Goal: Task Accomplishment & Management: Manage account settings

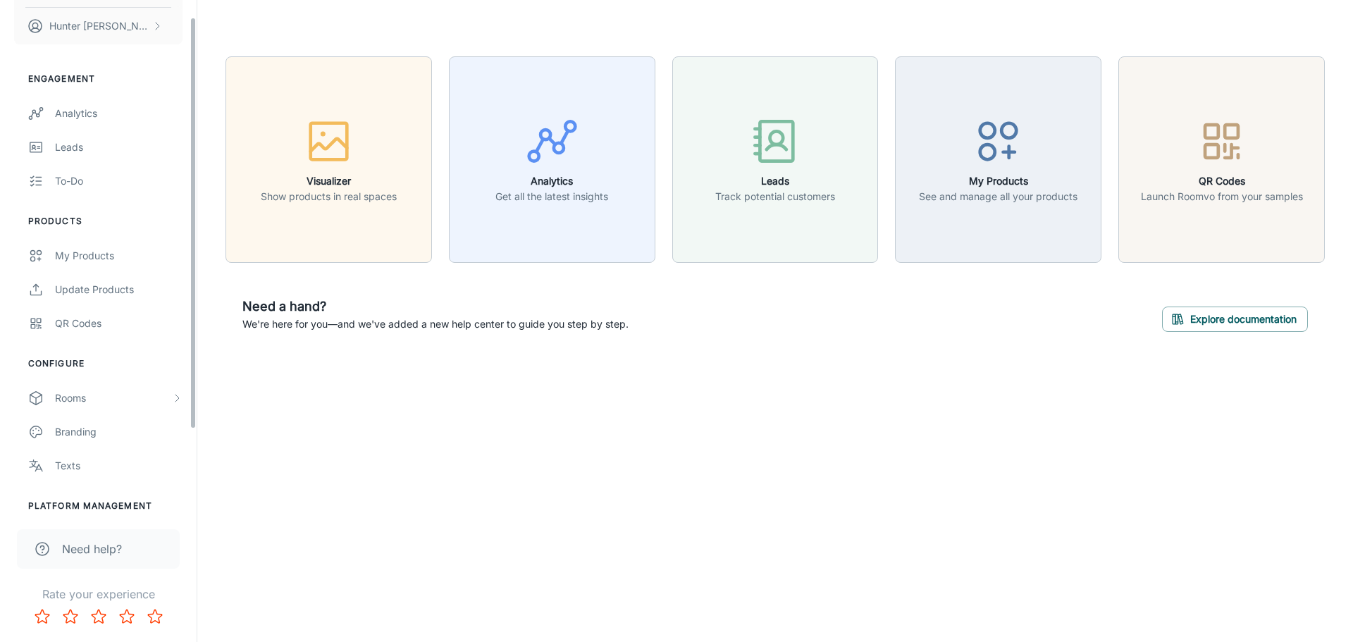
scroll to position [123, 0]
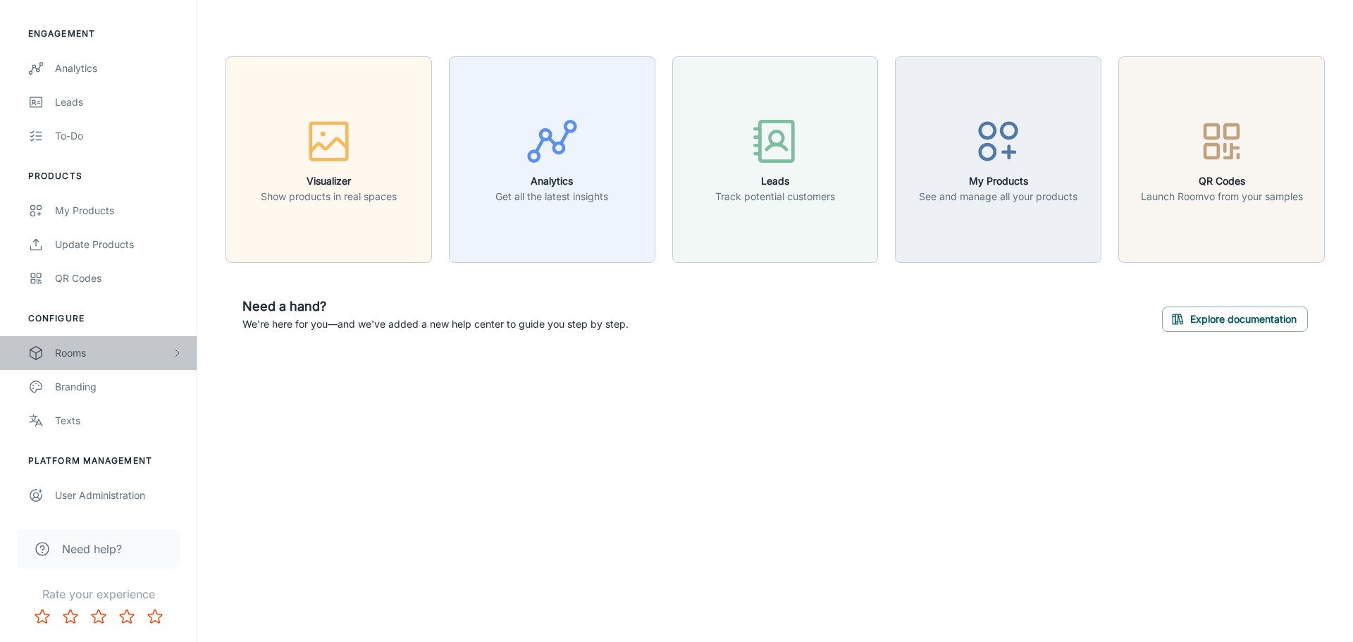
click at [147, 350] on div "Rooms" at bounding box center [113, 353] width 116 height 16
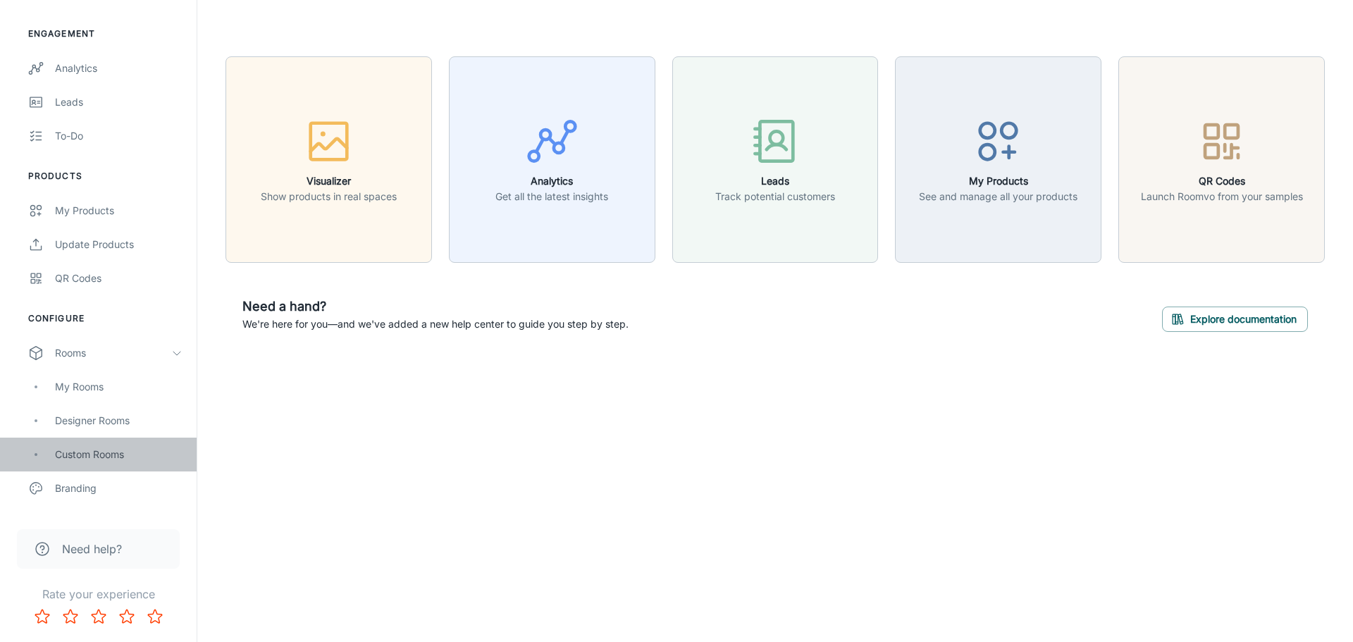
click at [93, 454] on div "Custom Rooms" at bounding box center [119, 455] width 128 height 16
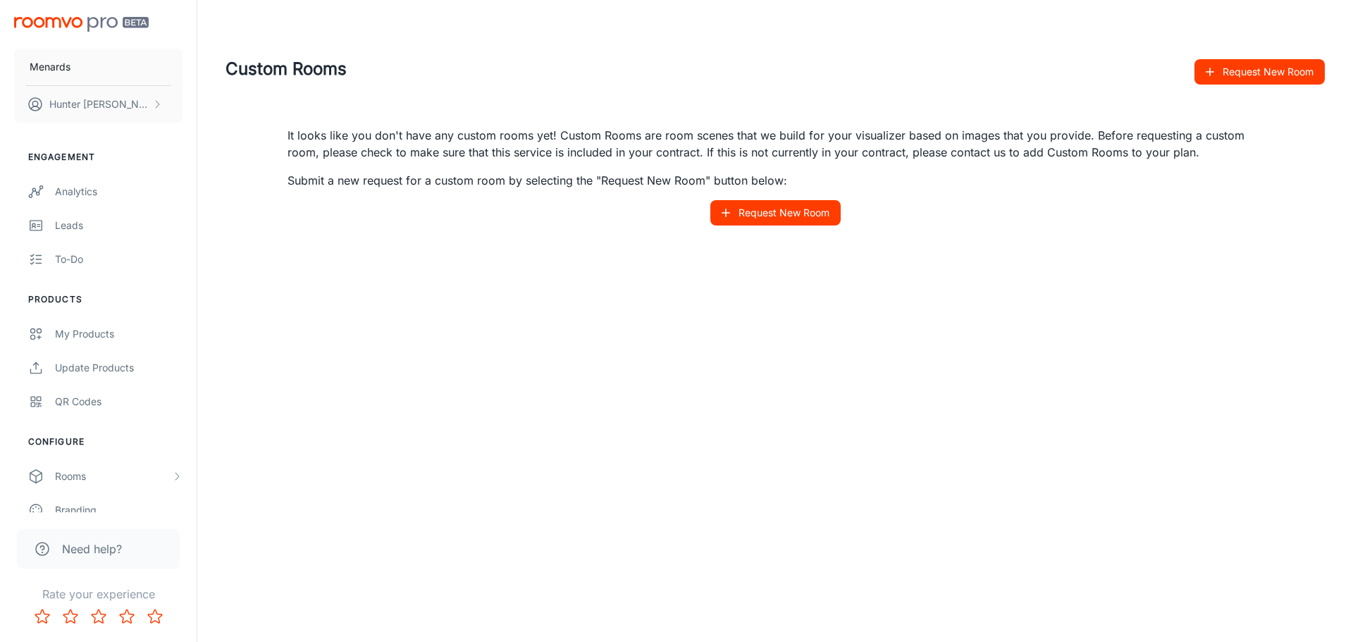
click at [797, 212] on button "Request New Room" at bounding box center [775, 212] width 130 height 25
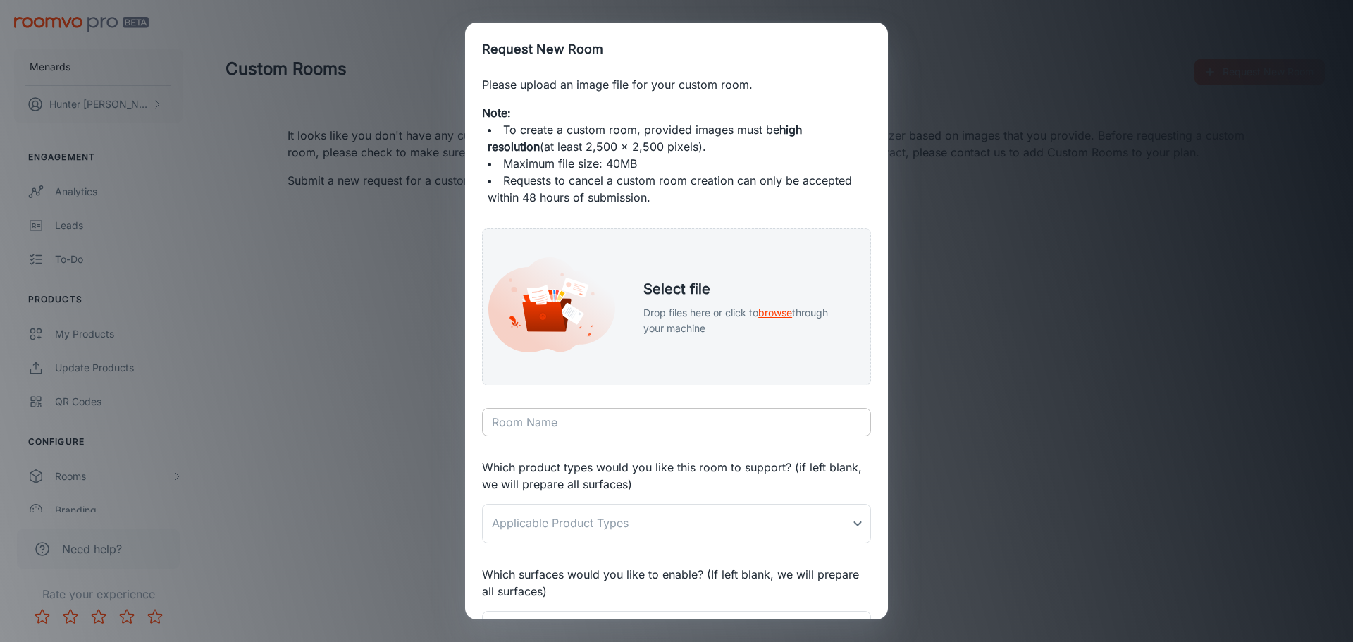
click at [613, 417] on input "Room Name" at bounding box center [676, 422] width 389 height 28
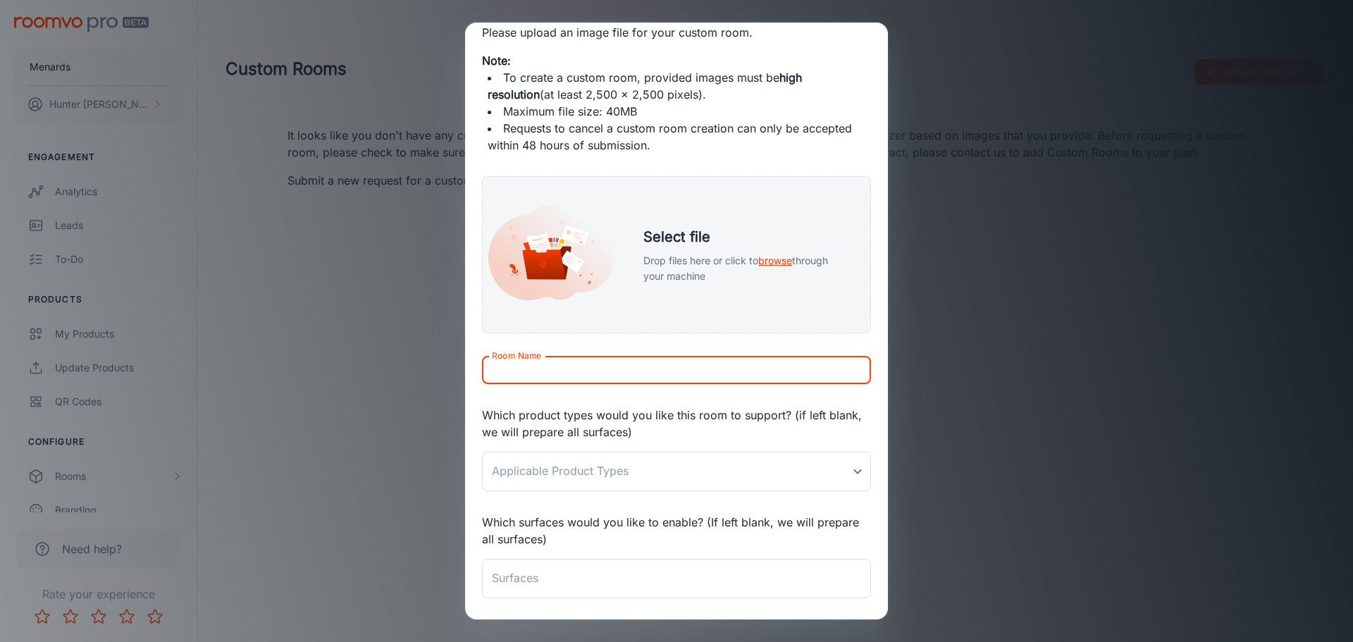
scroll to position [164, 0]
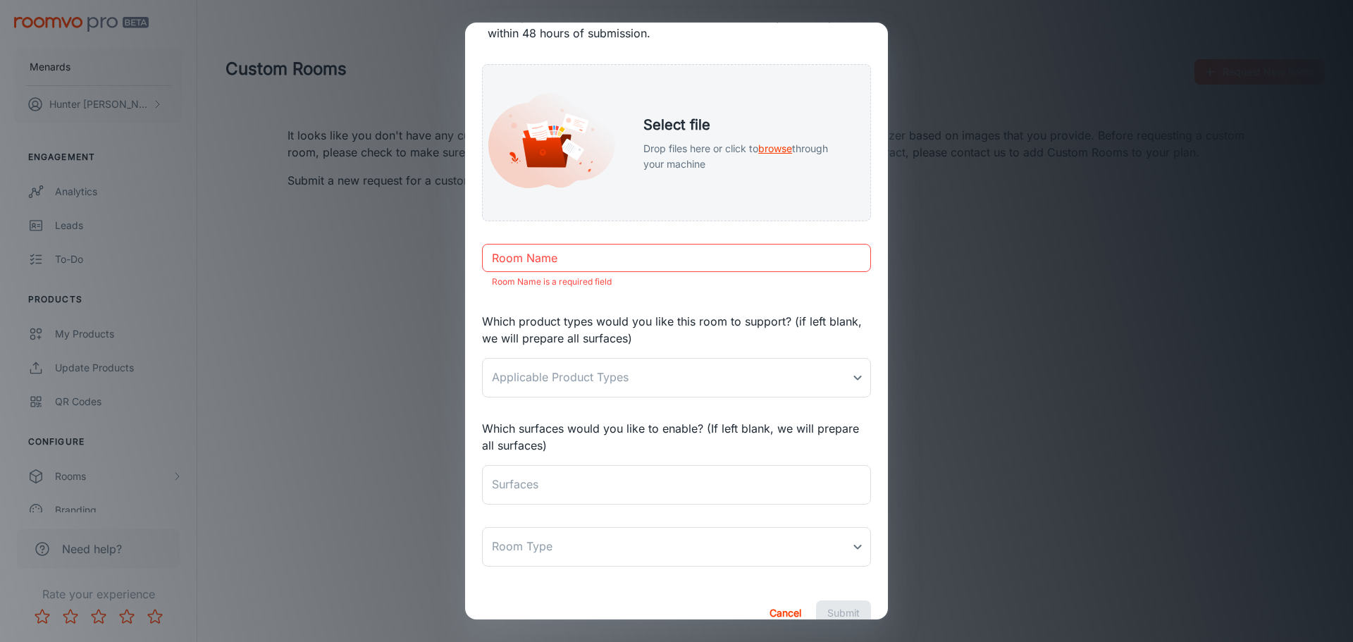
click at [734, 421] on p "Which surfaces would you like to enable? (If left blank, we will prepare all su…" at bounding box center [676, 437] width 389 height 34
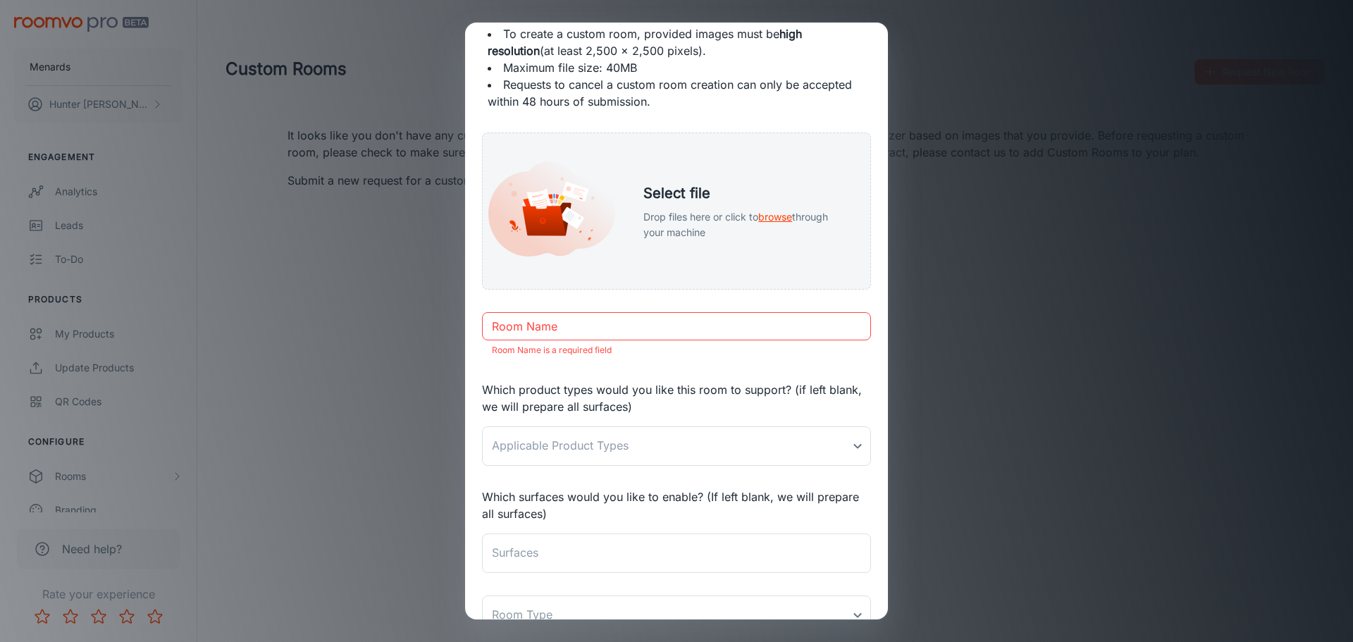
scroll to position [0, 0]
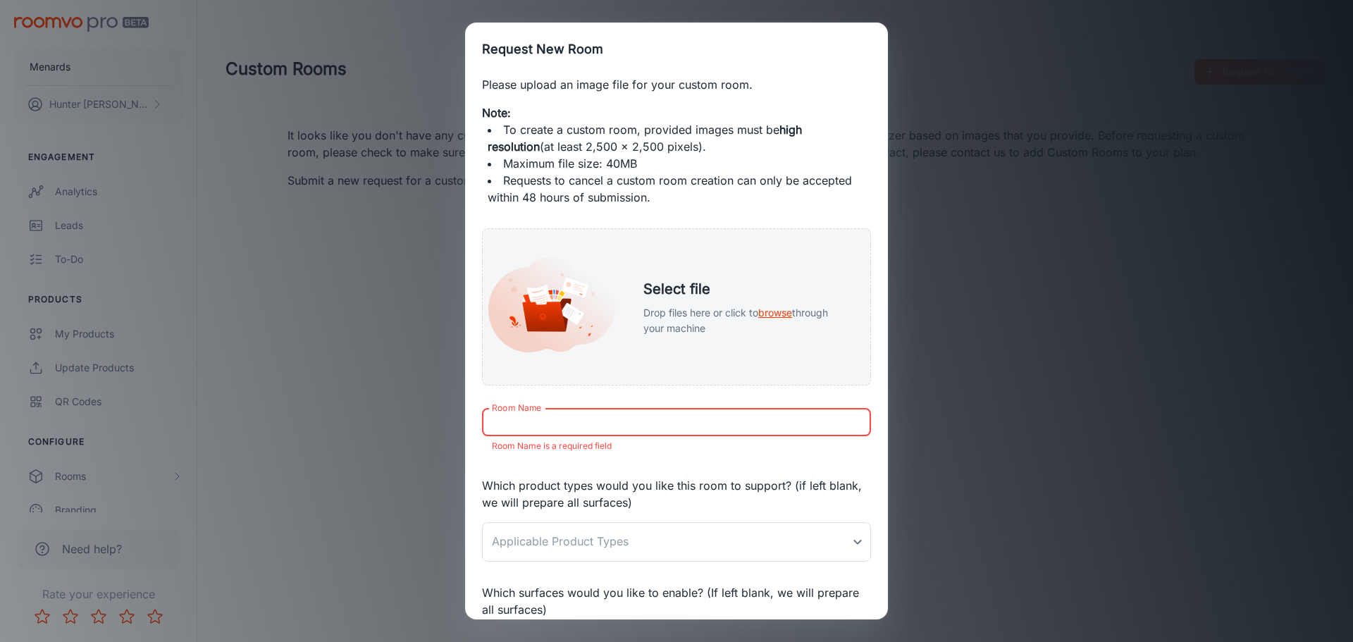
click at [688, 414] on input "Room Name" at bounding box center [676, 422] width 389 height 28
click at [1050, 248] on div "Request New Room Please upload an image file for your custom room. Note: To cre…" at bounding box center [676, 321] width 1353 height 642
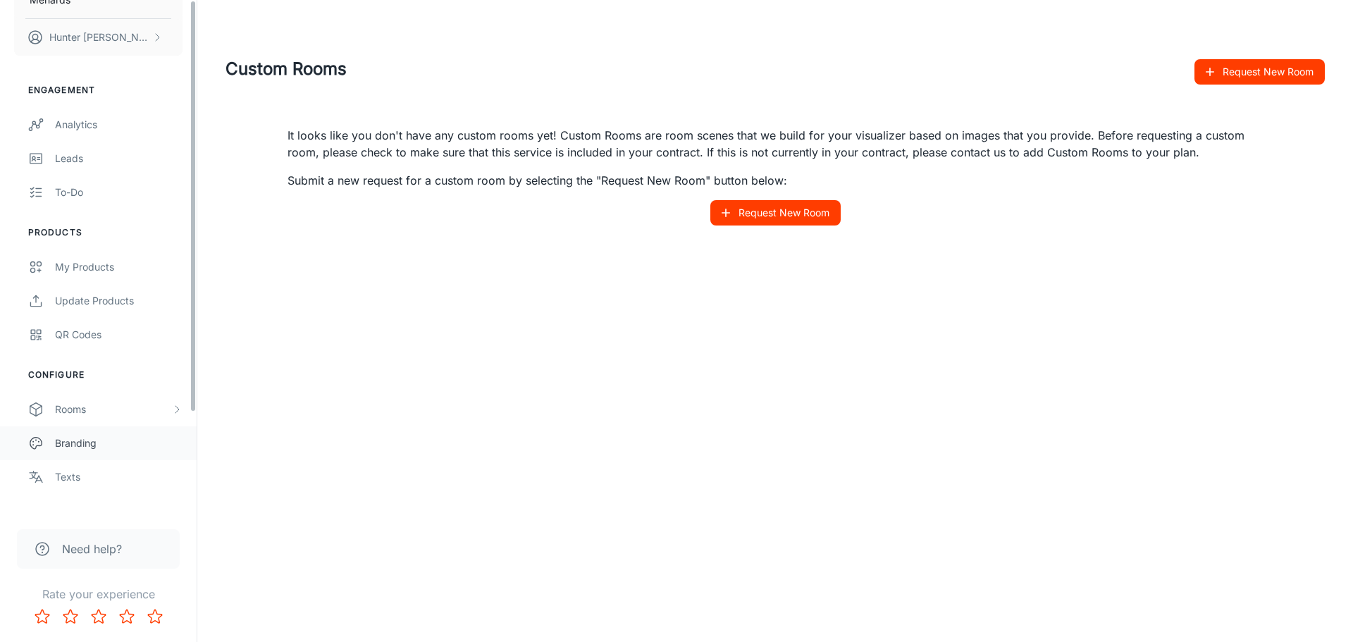
scroll to position [123, 0]
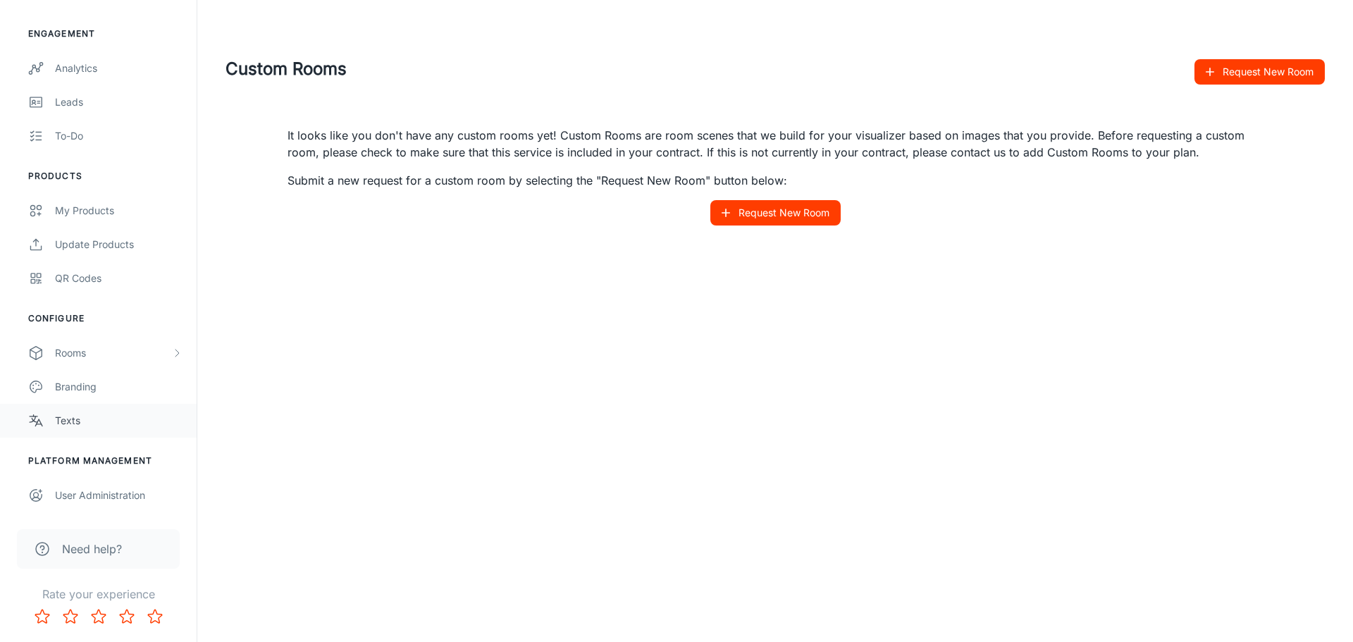
click at [66, 421] on div "Texts" at bounding box center [119, 421] width 128 height 16
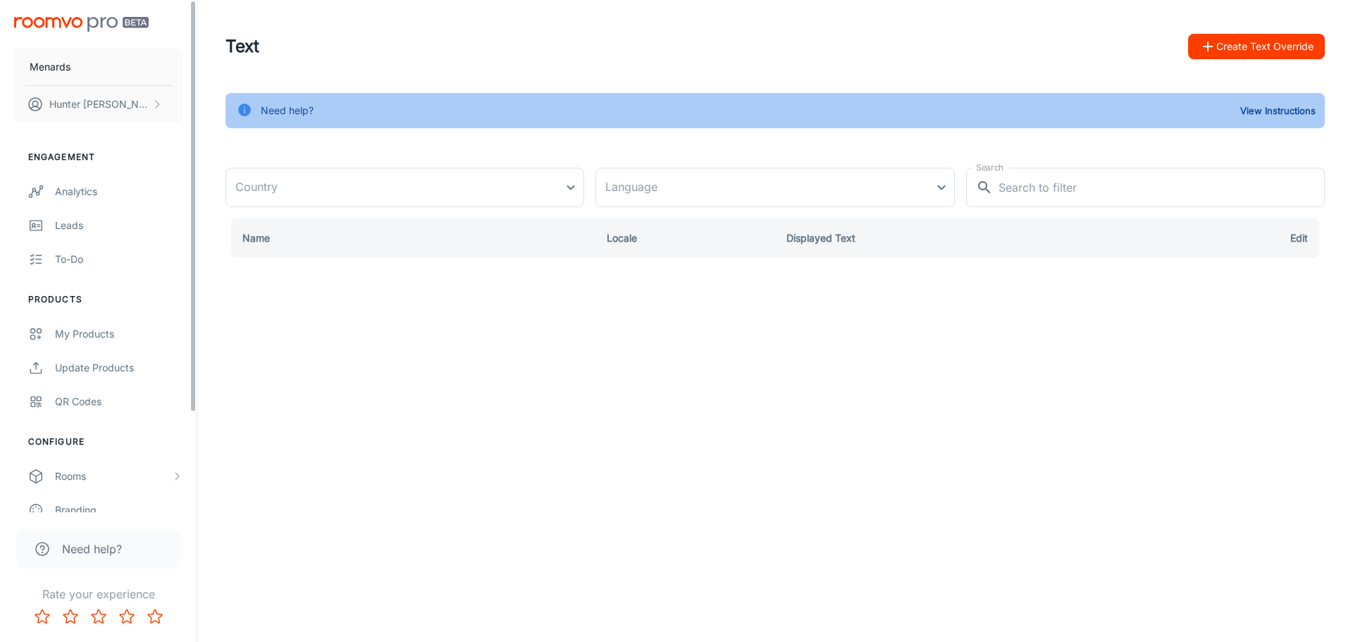
type input "[GEOGRAPHIC_DATA]"
type input "en-us"
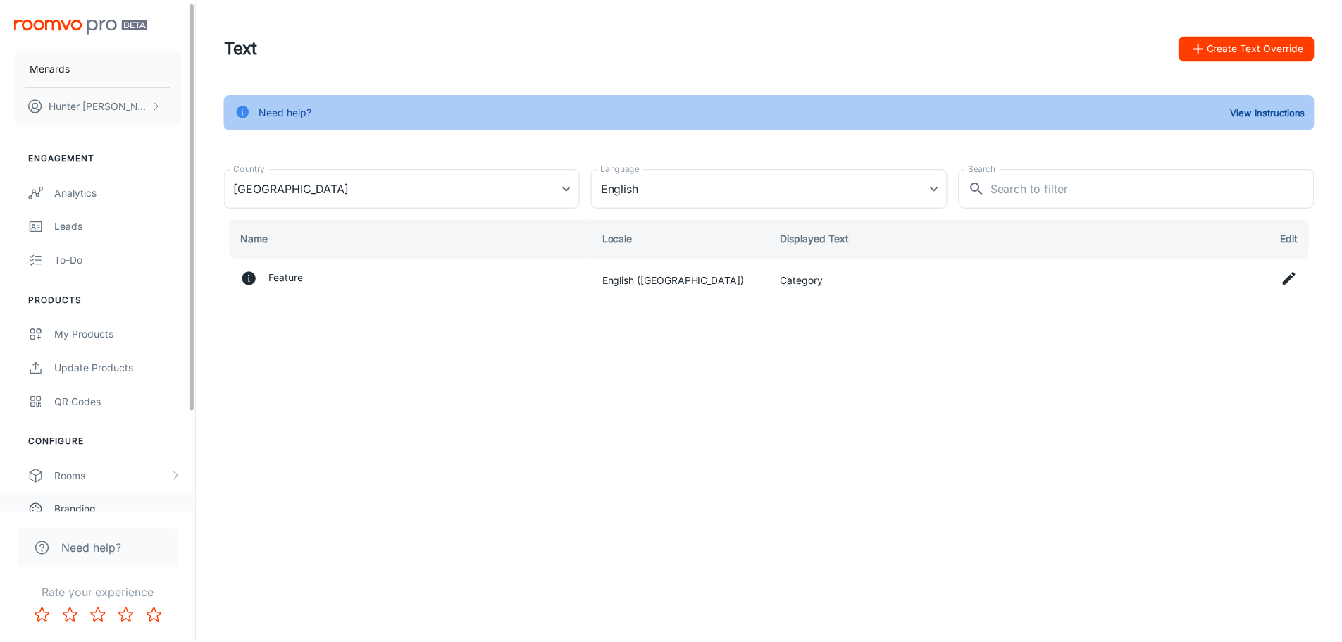
scroll to position [123, 0]
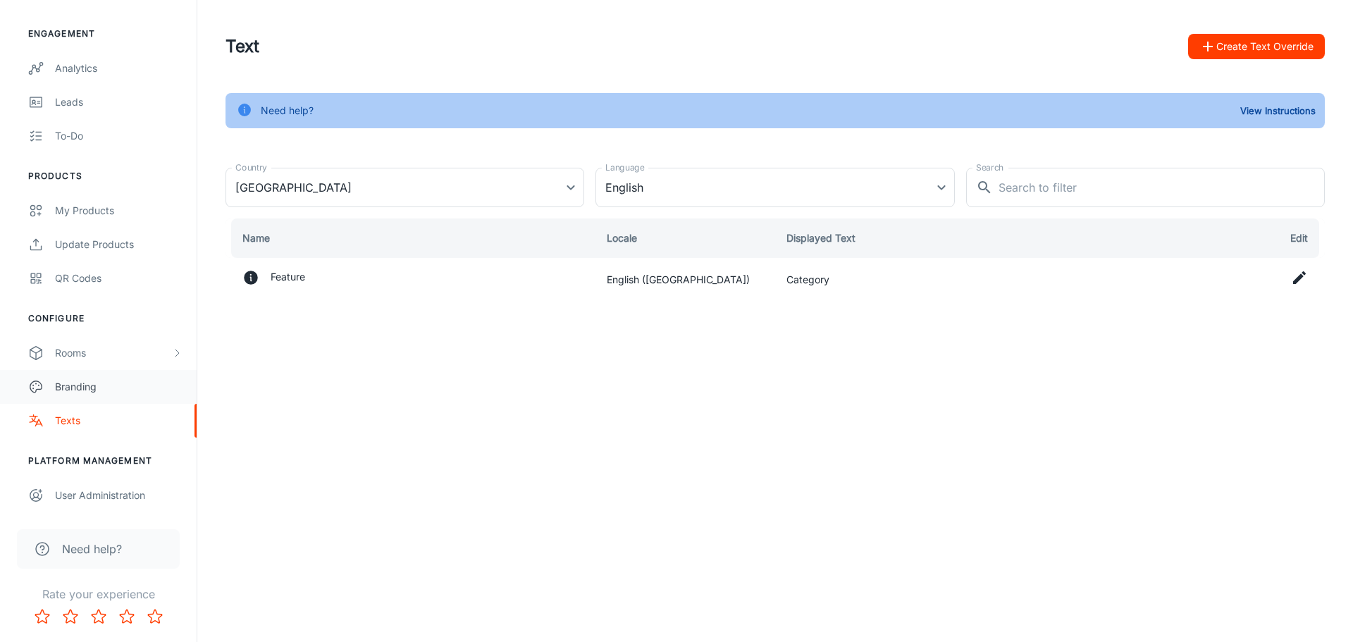
click at [82, 389] on div "Branding" at bounding box center [119, 387] width 128 height 16
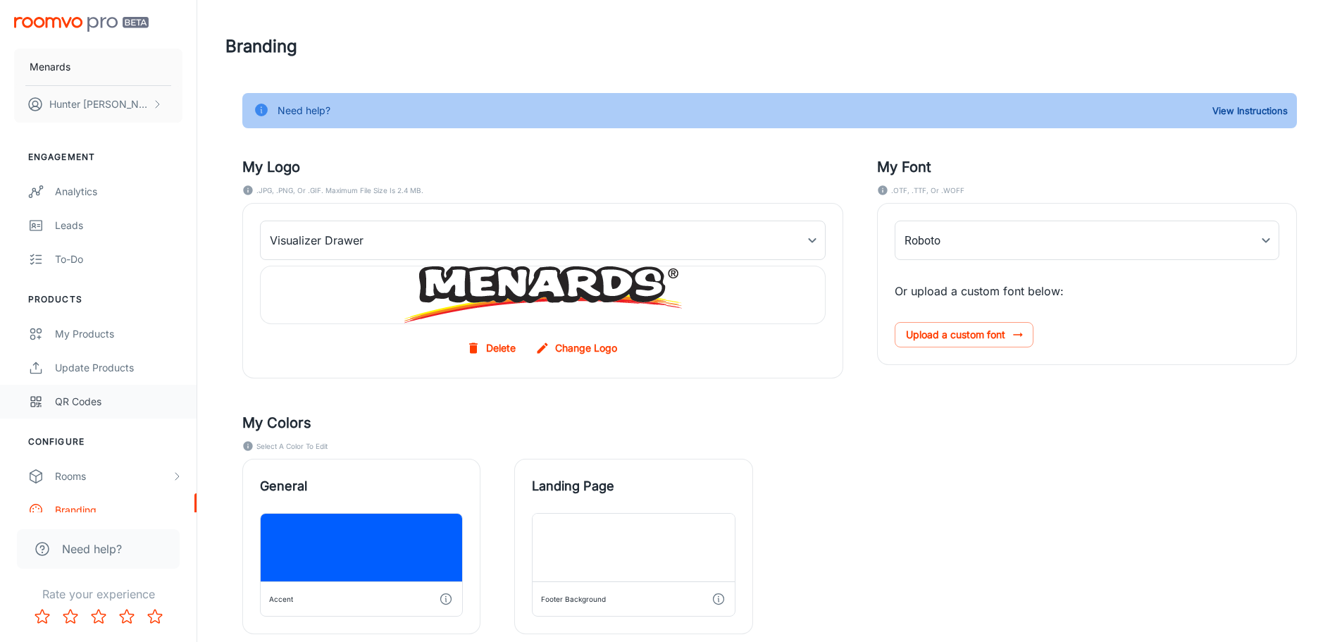
type input "arial"
click at [81, 389] on link "QR Codes" at bounding box center [98, 402] width 197 height 34
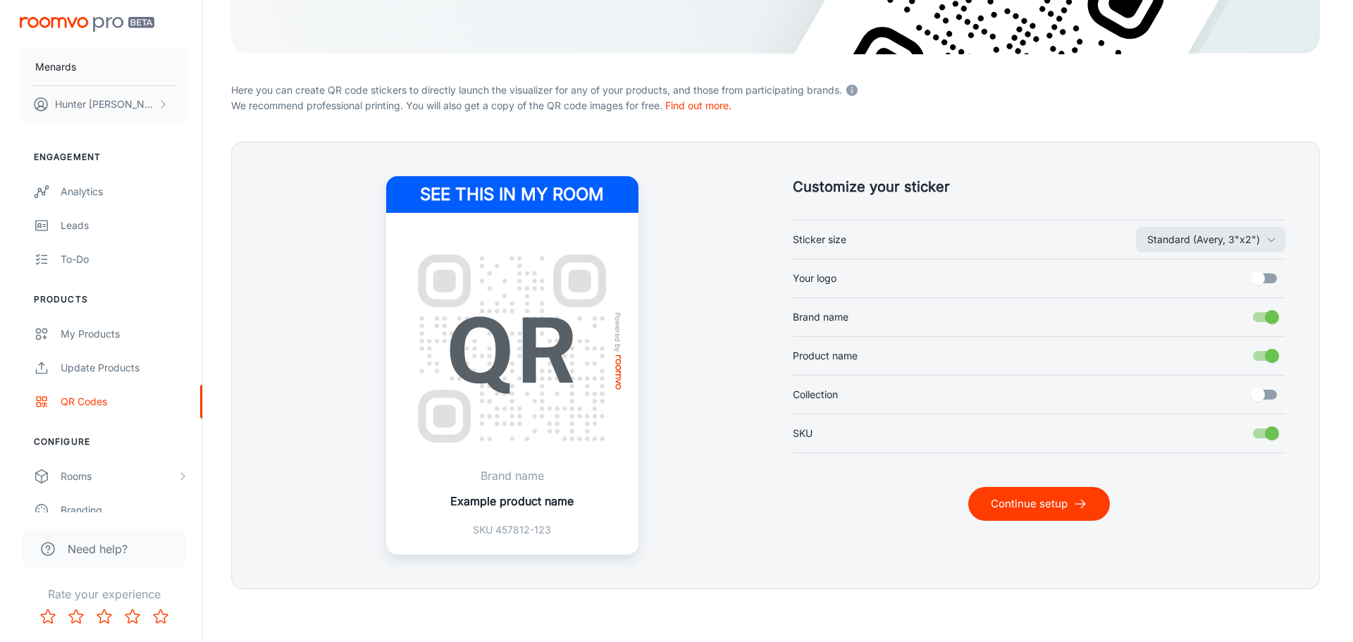
scroll to position [287, 0]
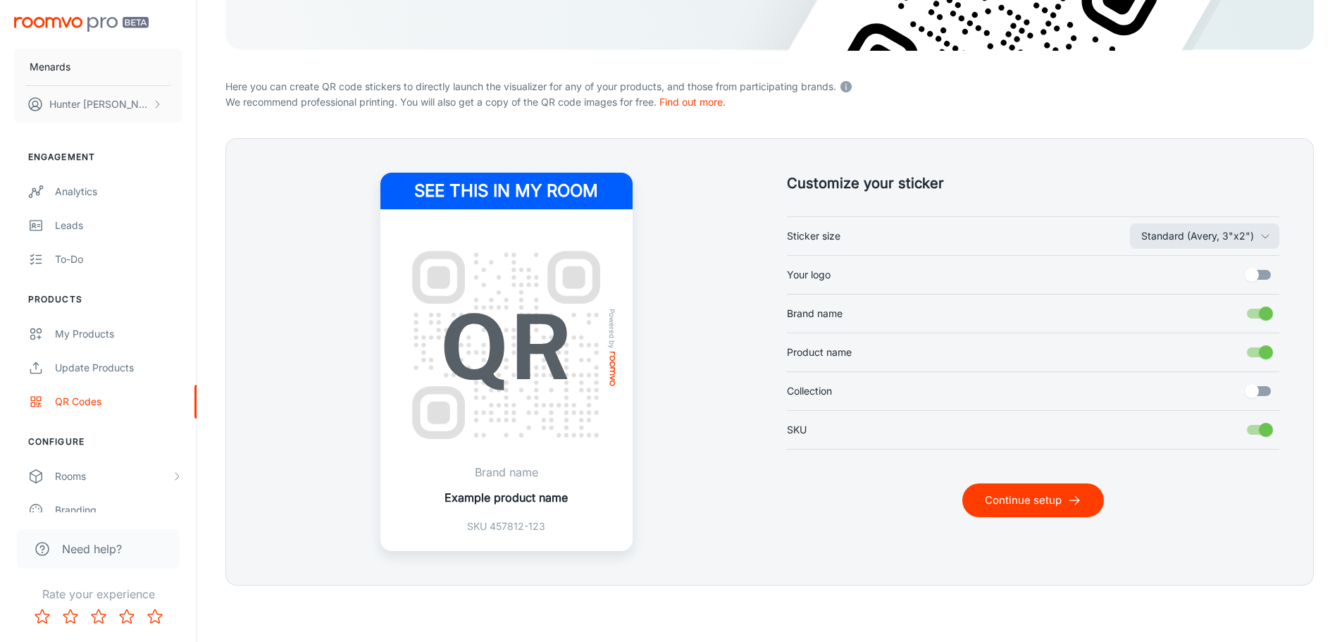
click at [1258, 275] on input "Your logo" at bounding box center [1252, 274] width 80 height 27
checkbox input "true"
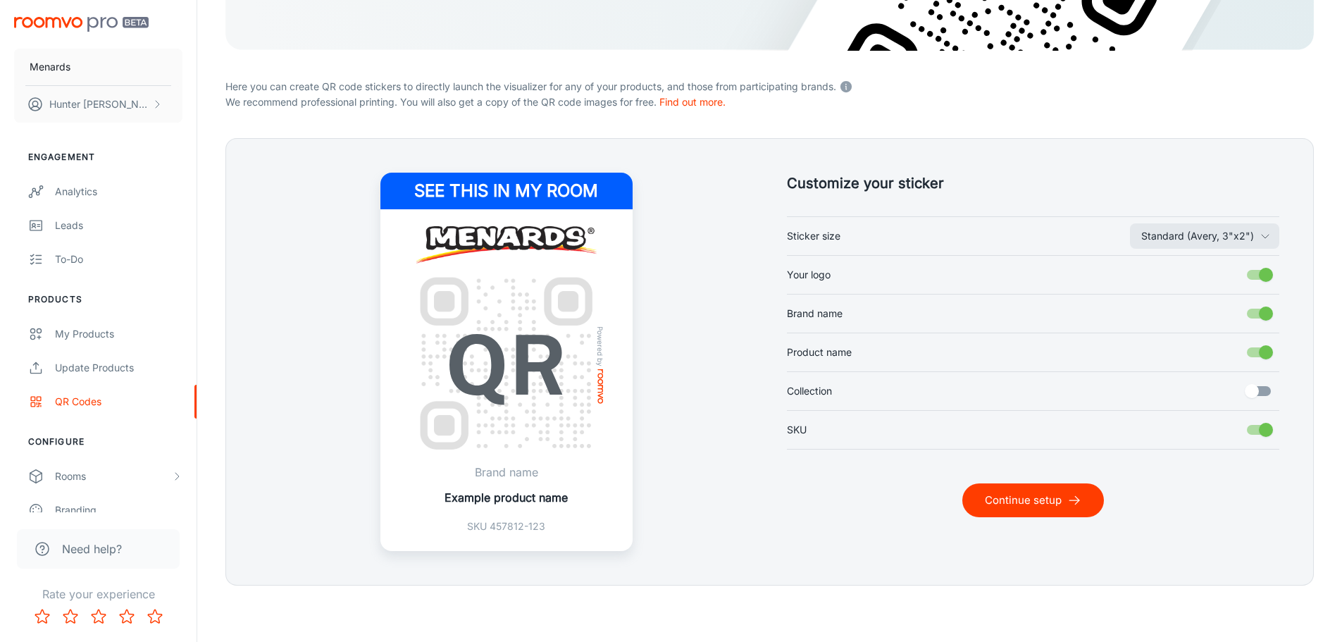
click at [1257, 394] on input "Collection" at bounding box center [1252, 391] width 80 height 27
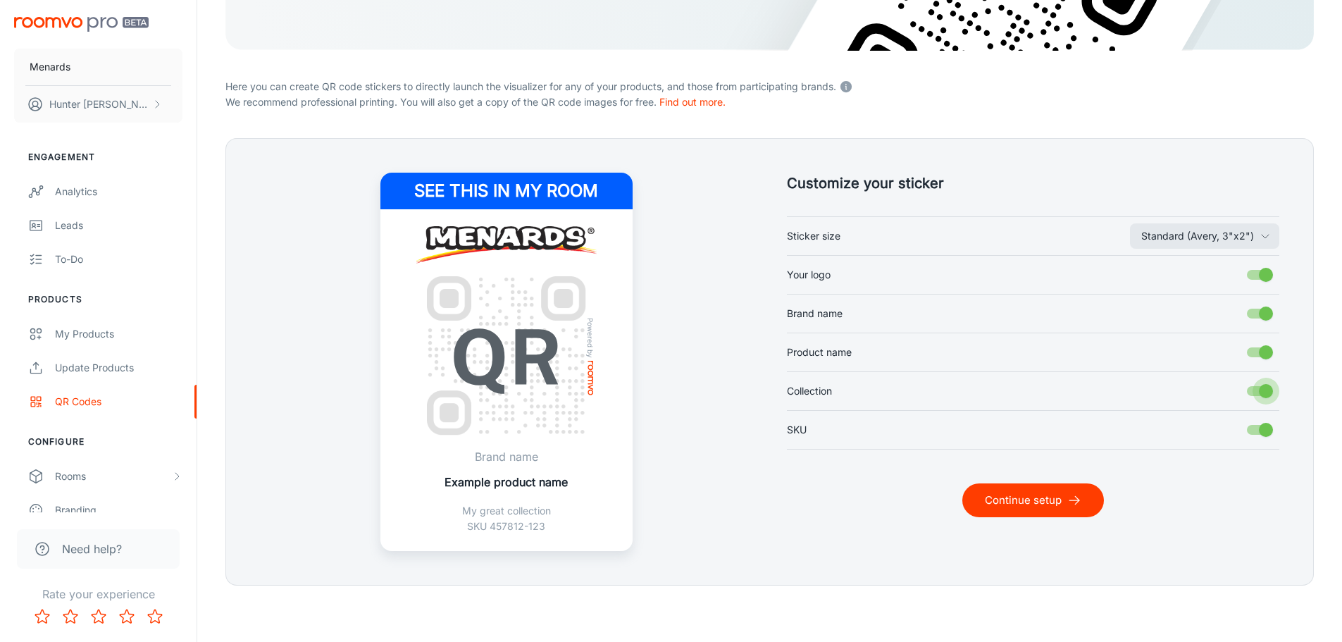
click at [1254, 394] on input "Collection" at bounding box center [1266, 391] width 80 height 27
checkbox input "false"
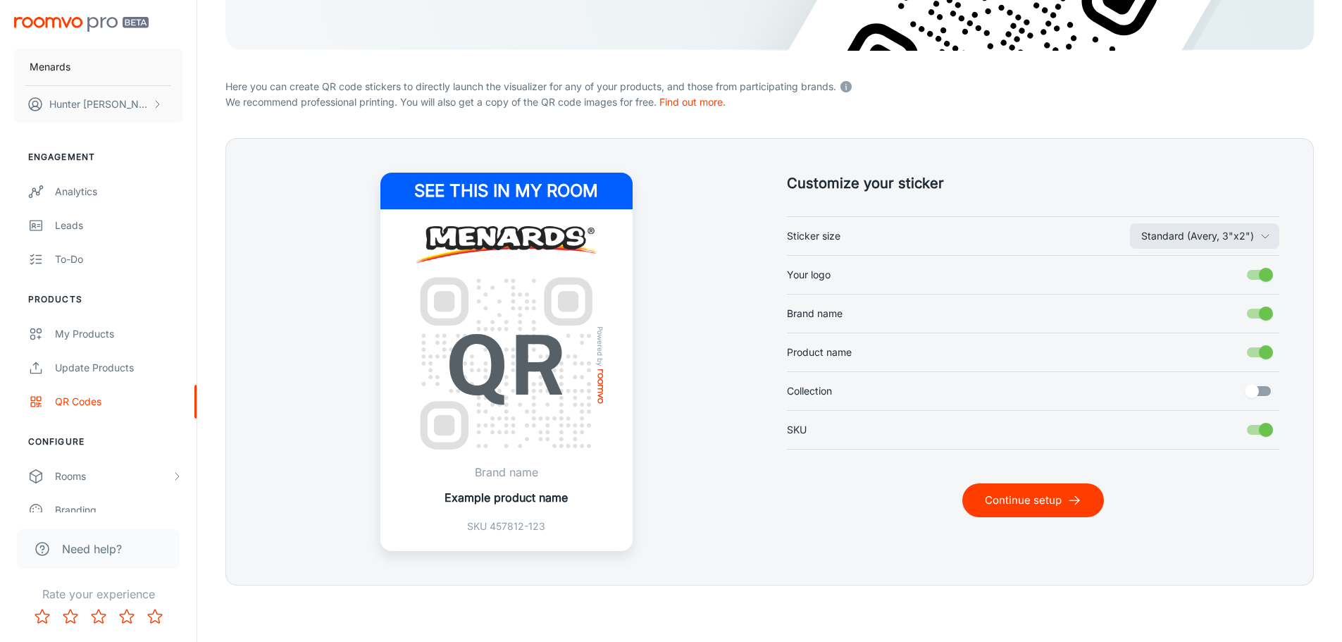
click at [1263, 349] on input "Product name" at bounding box center [1266, 352] width 80 height 27
checkbox input "false"
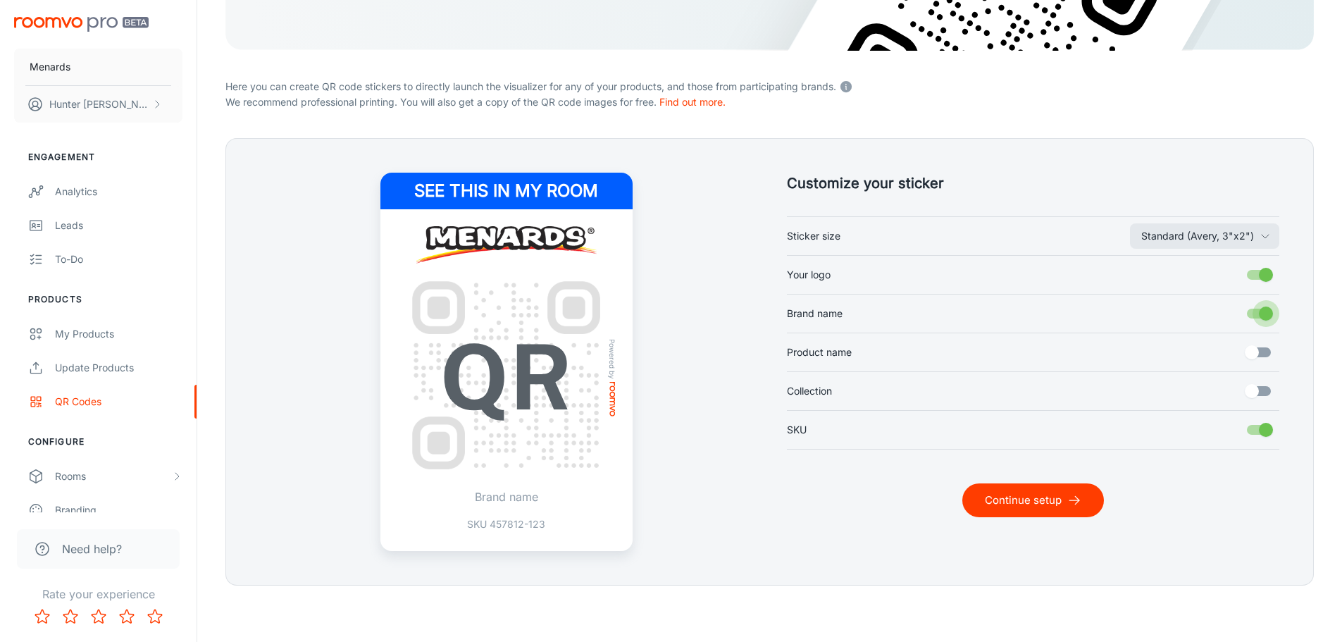
click at [1261, 320] on input "Brand name" at bounding box center [1266, 313] width 80 height 27
checkbox input "false"
click at [1259, 285] on input "Your logo" at bounding box center [1266, 274] width 80 height 27
checkbox input "false"
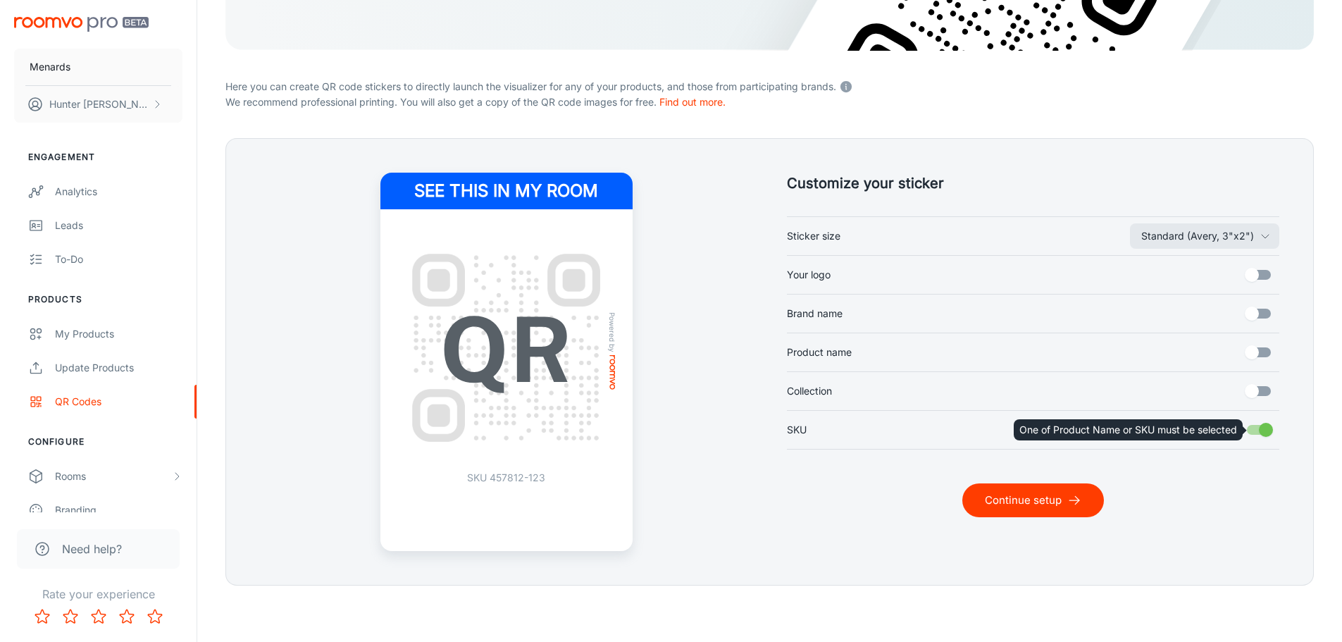
click at [1265, 428] on input "SKU" at bounding box center [1266, 429] width 80 height 27
click at [1260, 430] on input "SKU" at bounding box center [1266, 429] width 80 height 27
checkbox input "true"
click at [1243, 236] on button "Standard (Avery, 3"x2")" at bounding box center [1204, 235] width 149 height 25
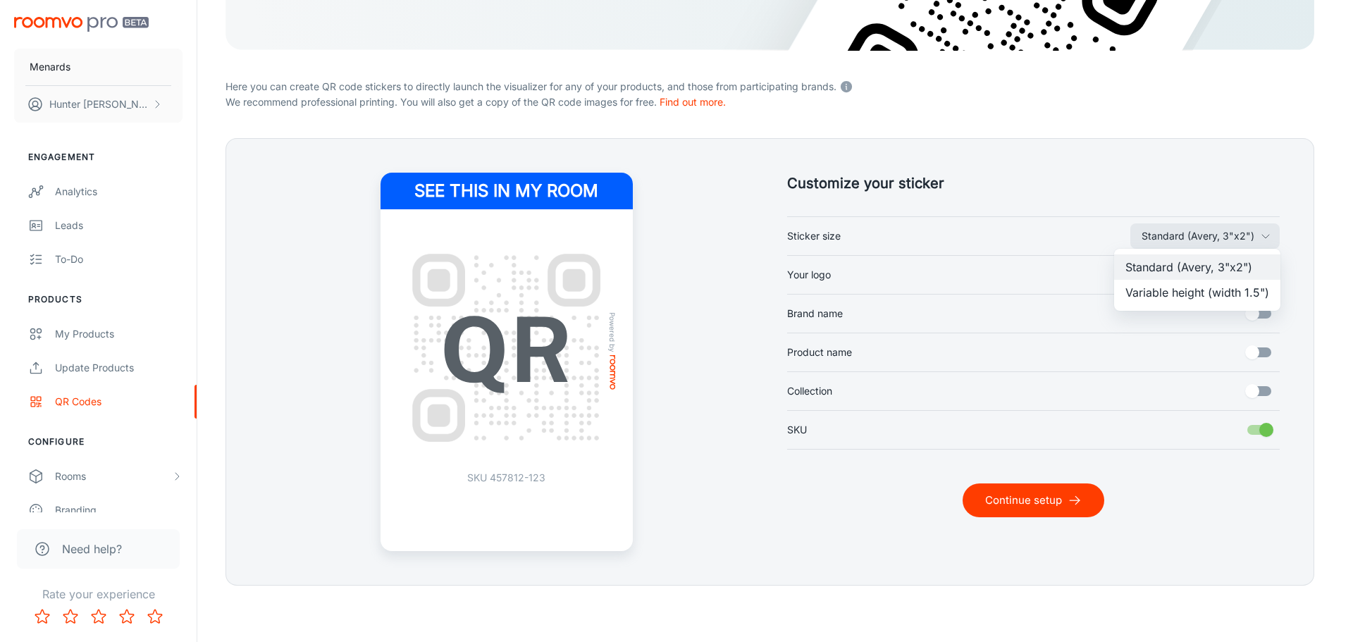
click at [1236, 295] on li "Variable height (width 1.5")" at bounding box center [1197, 292] width 166 height 25
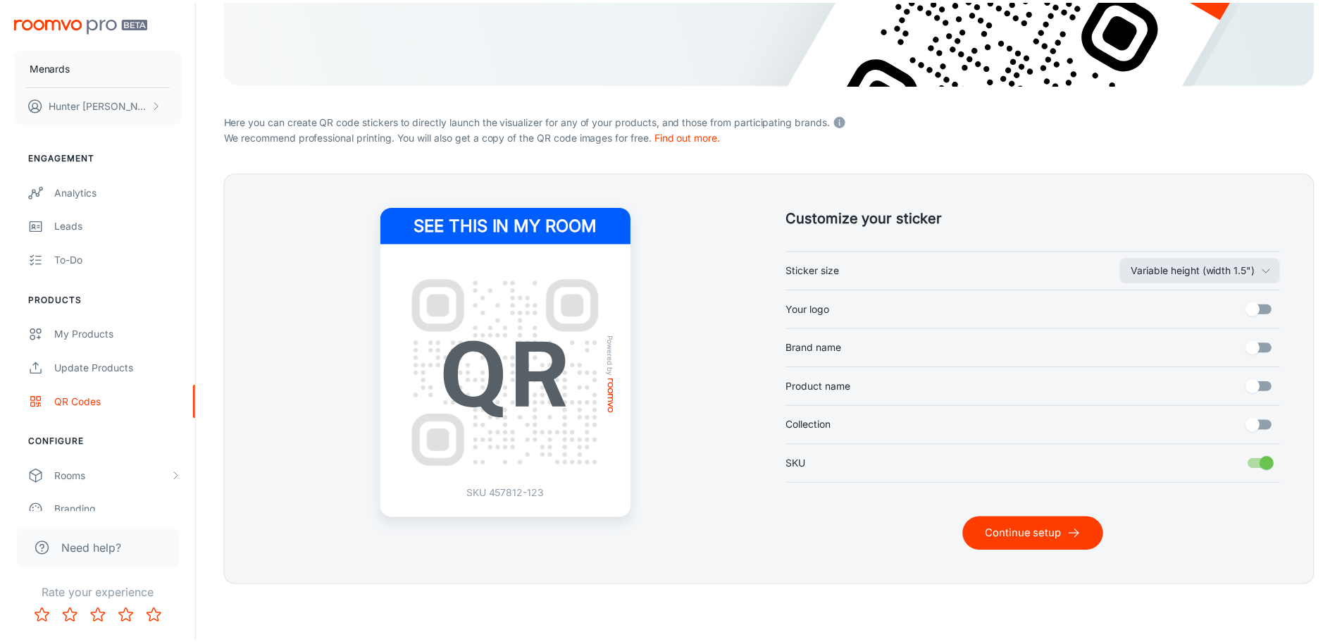
scroll to position [253, 0]
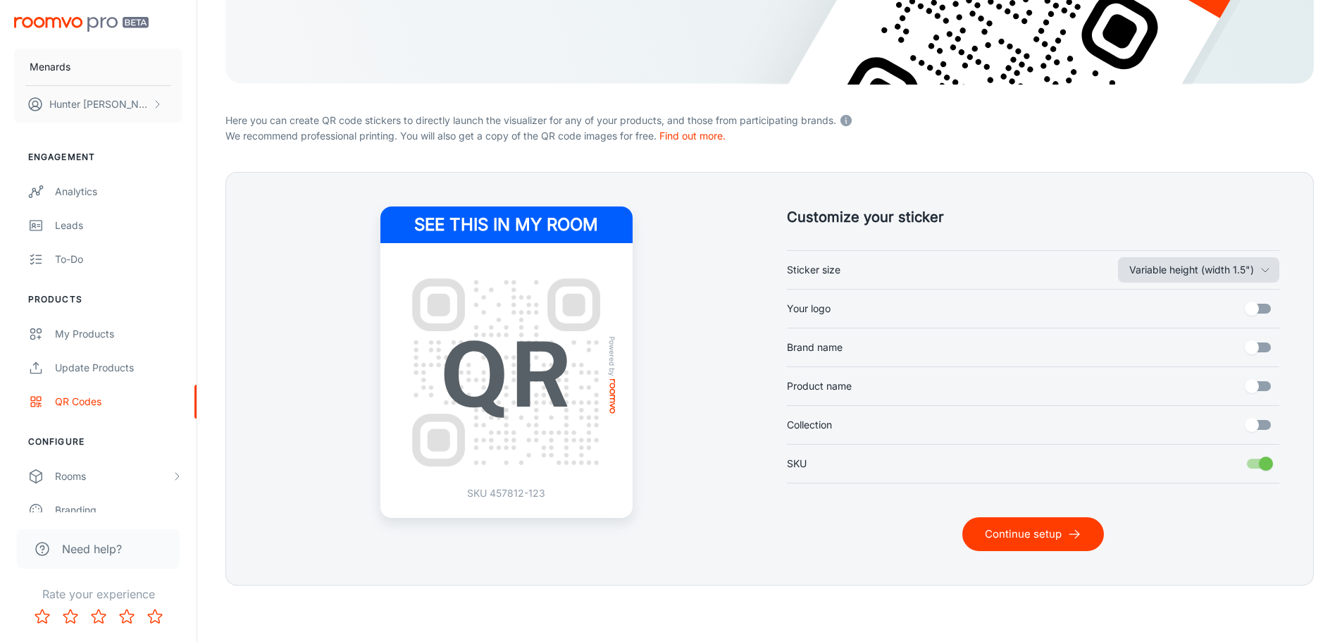
click at [1264, 269] on icon "button" at bounding box center [1265, 269] width 11 height 11
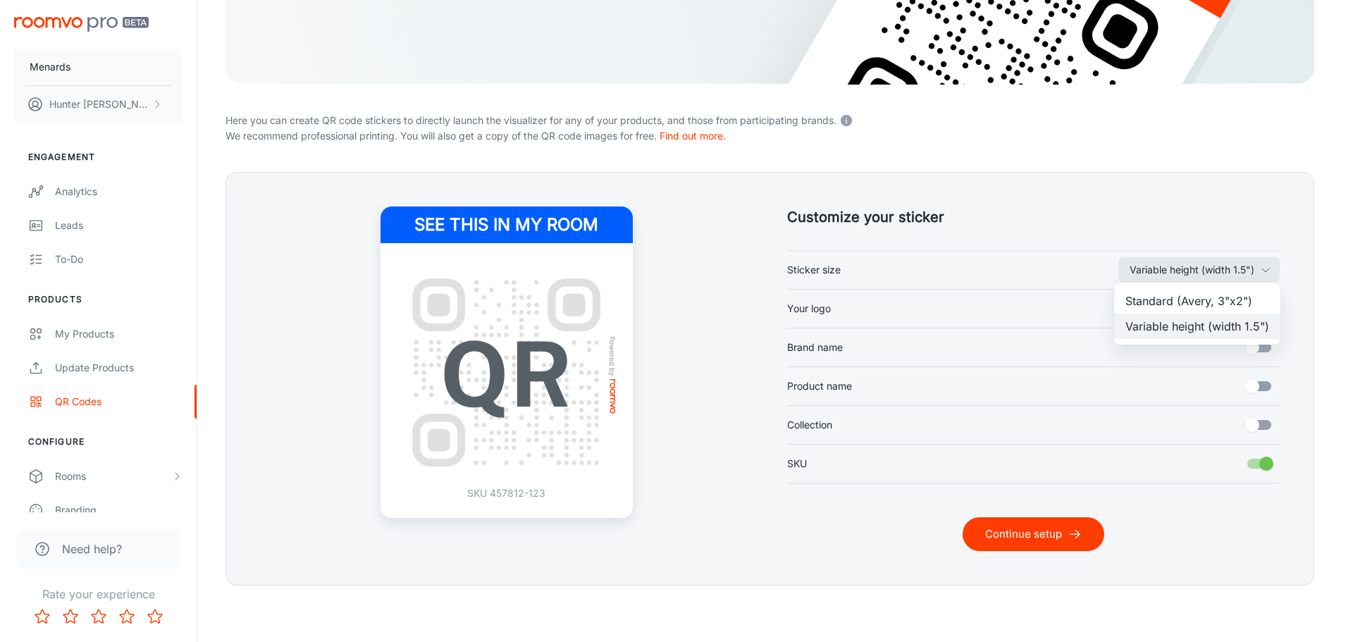
click at [1241, 209] on div at bounding box center [676, 321] width 1353 height 642
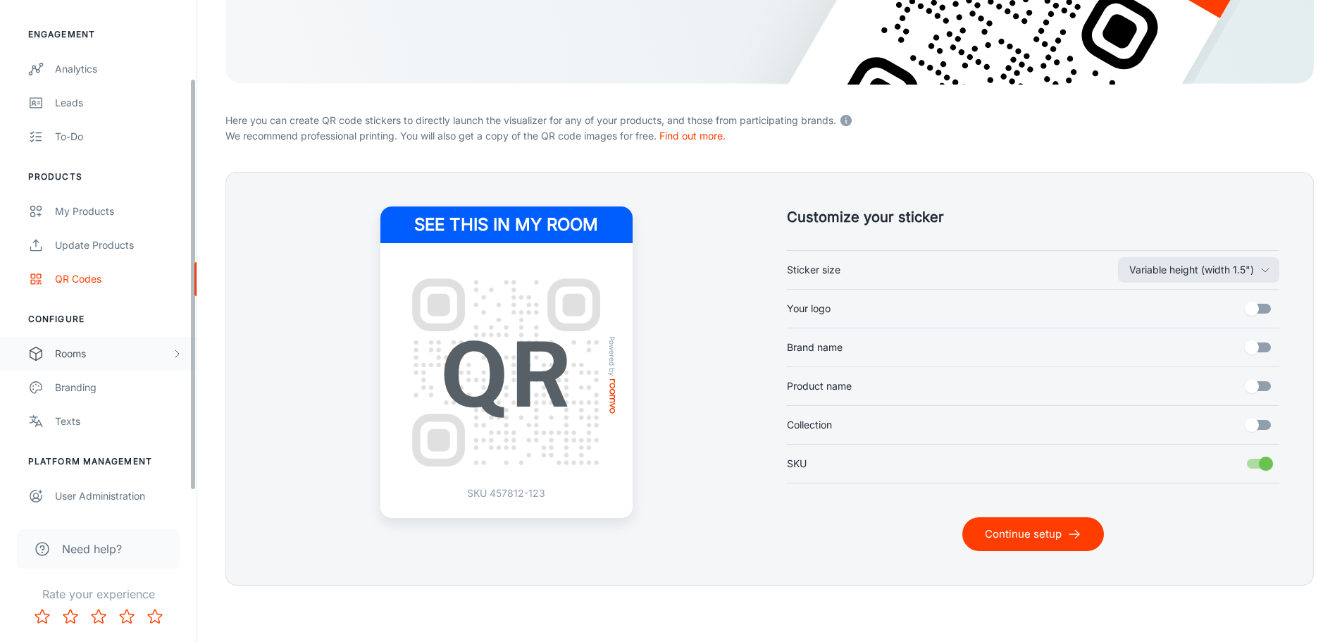
scroll to position [123, 0]
click at [131, 493] on div "User Administration" at bounding box center [119, 496] width 128 height 16
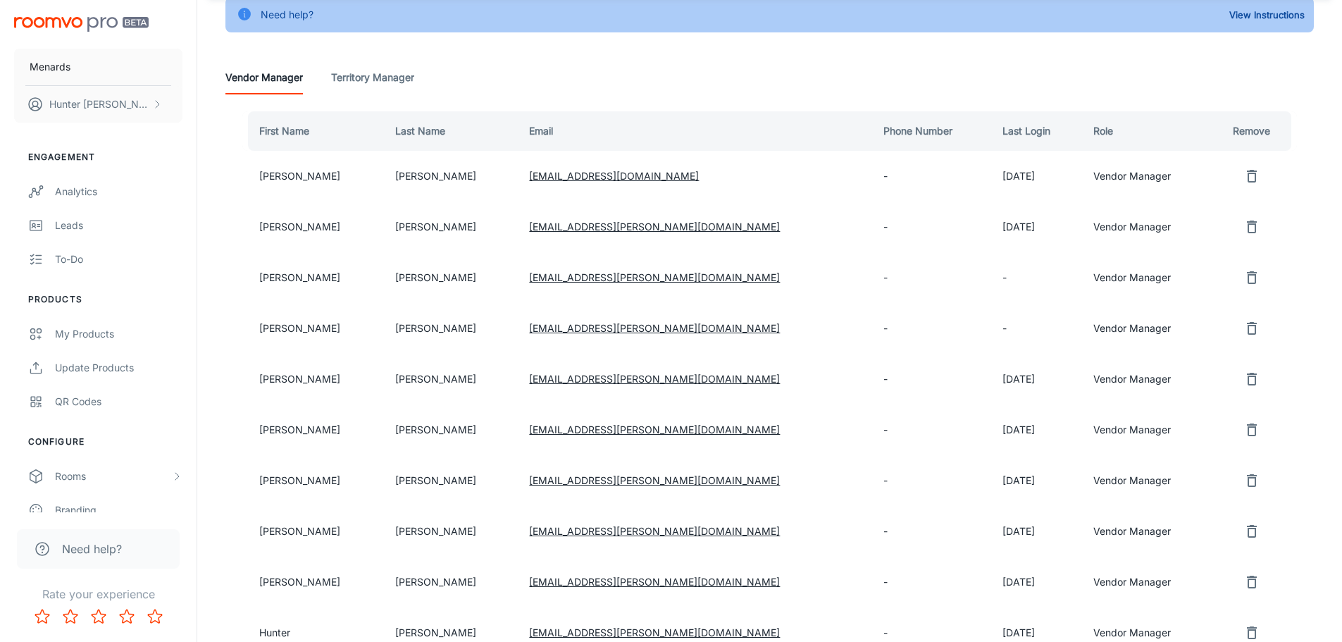
scroll to position [70, 0]
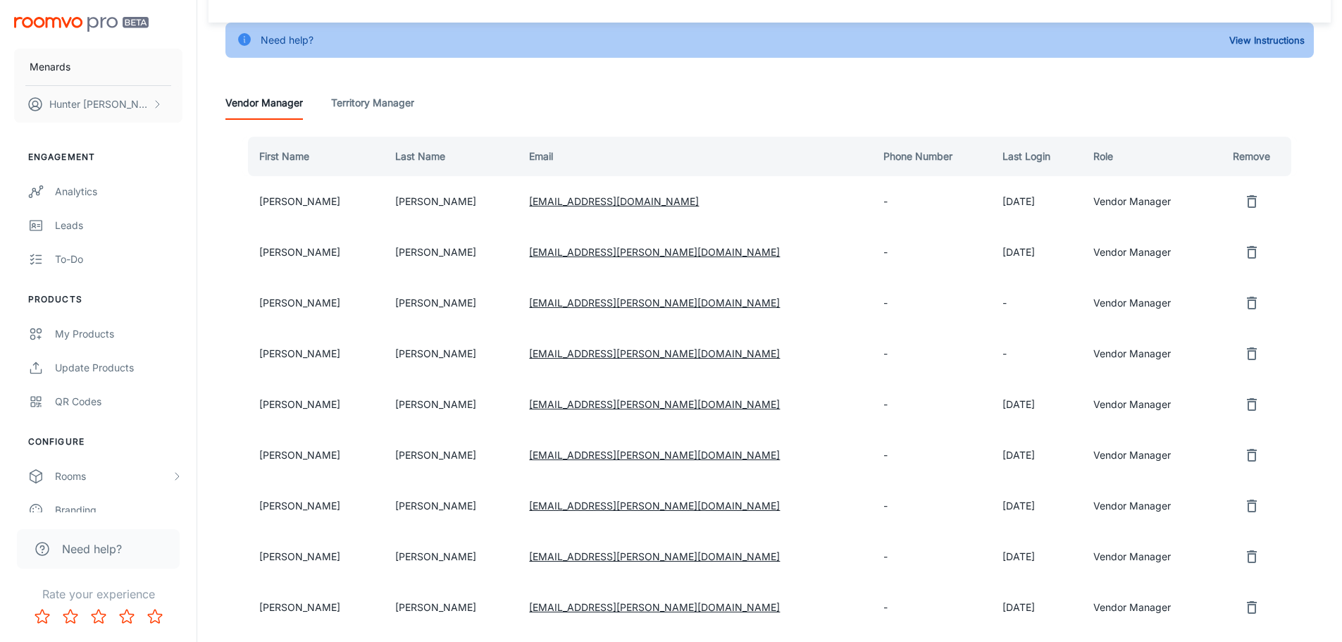
click at [354, 100] on Manager "Territory Manager" at bounding box center [372, 103] width 83 height 34
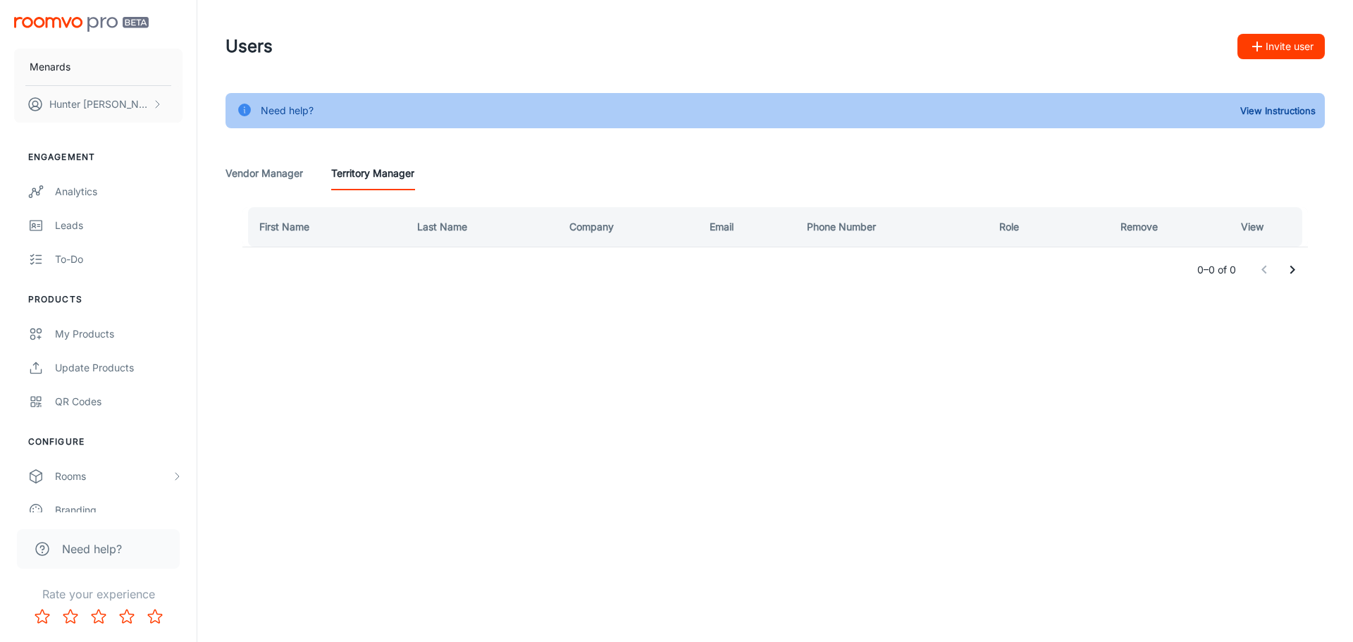
click at [292, 175] on Manager "Vendor Manager" at bounding box center [264, 173] width 78 height 34
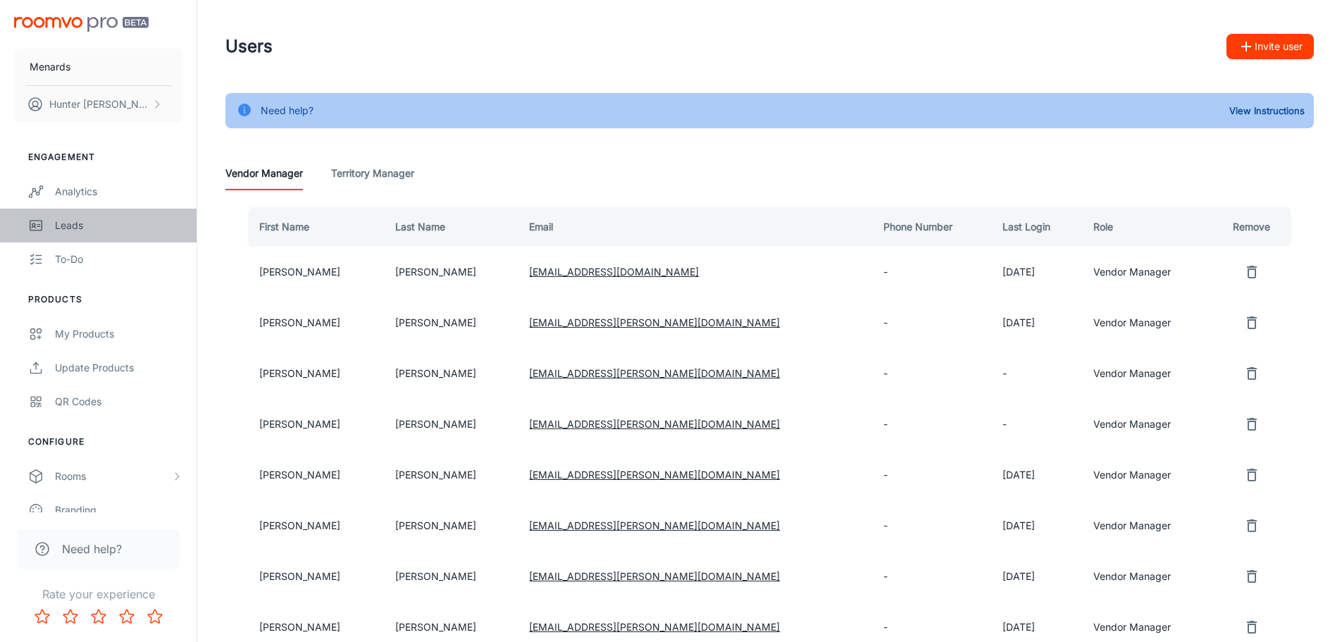
click at [80, 225] on div "Leads" at bounding box center [119, 226] width 128 height 16
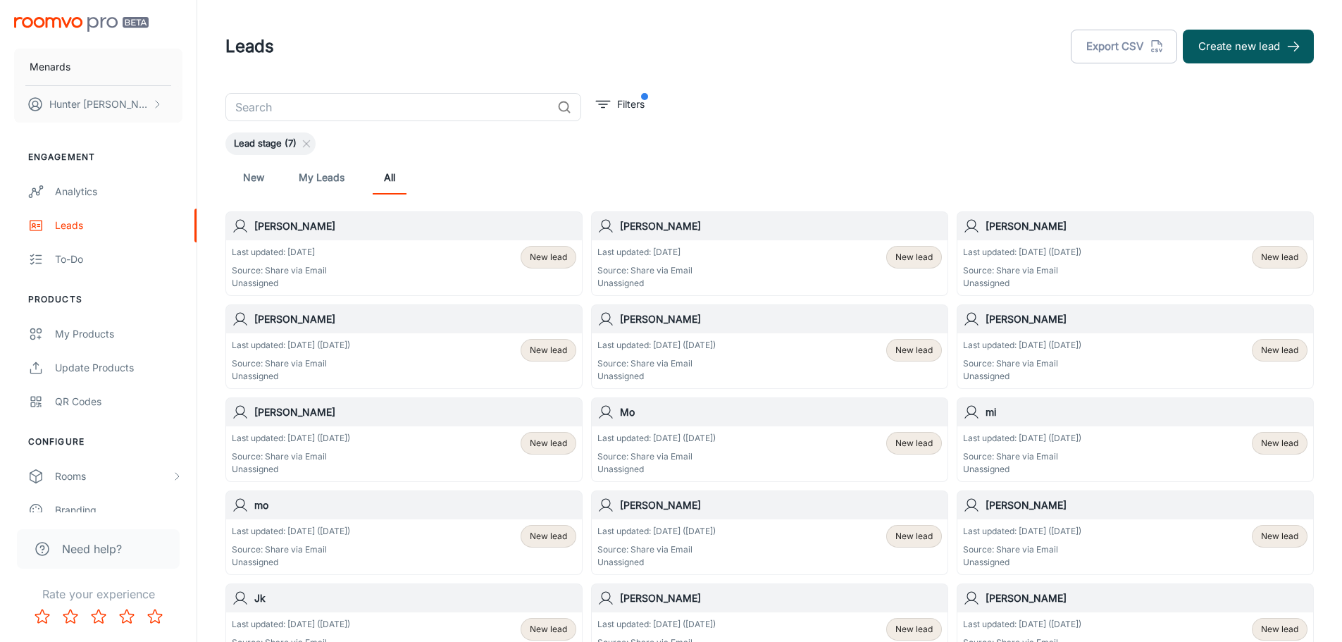
click at [317, 182] on link "My Leads" at bounding box center [322, 178] width 46 height 34
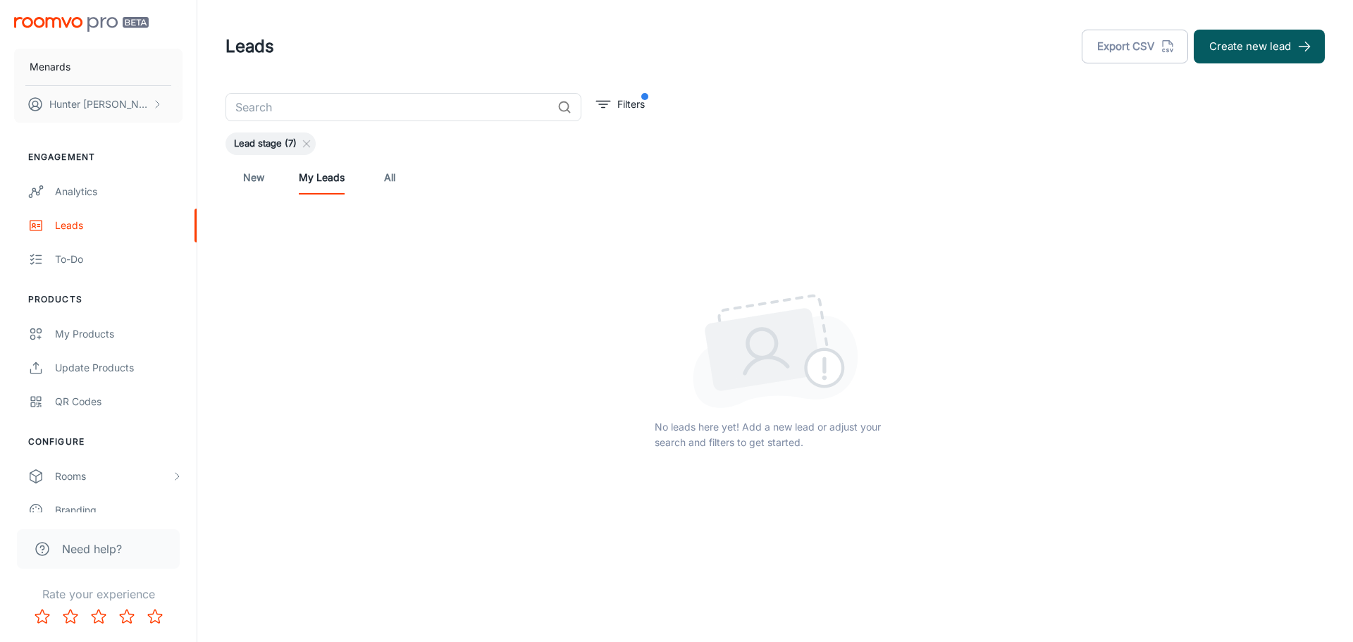
click at [390, 170] on link "All" at bounding box center [390, 178] width 34 height 34
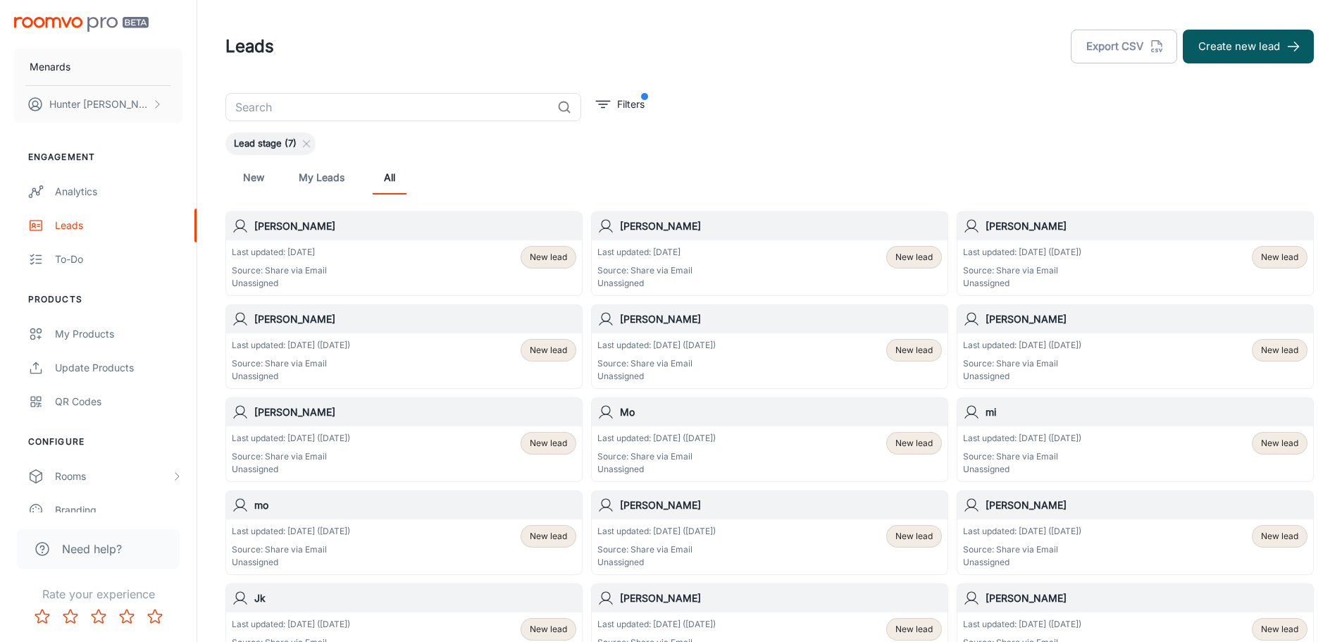
click at [376, 247] on div "Last updated: [DATE] Source: Share via Email Unassigned New lead" at bounding box center [404, 268] width 345 height 44
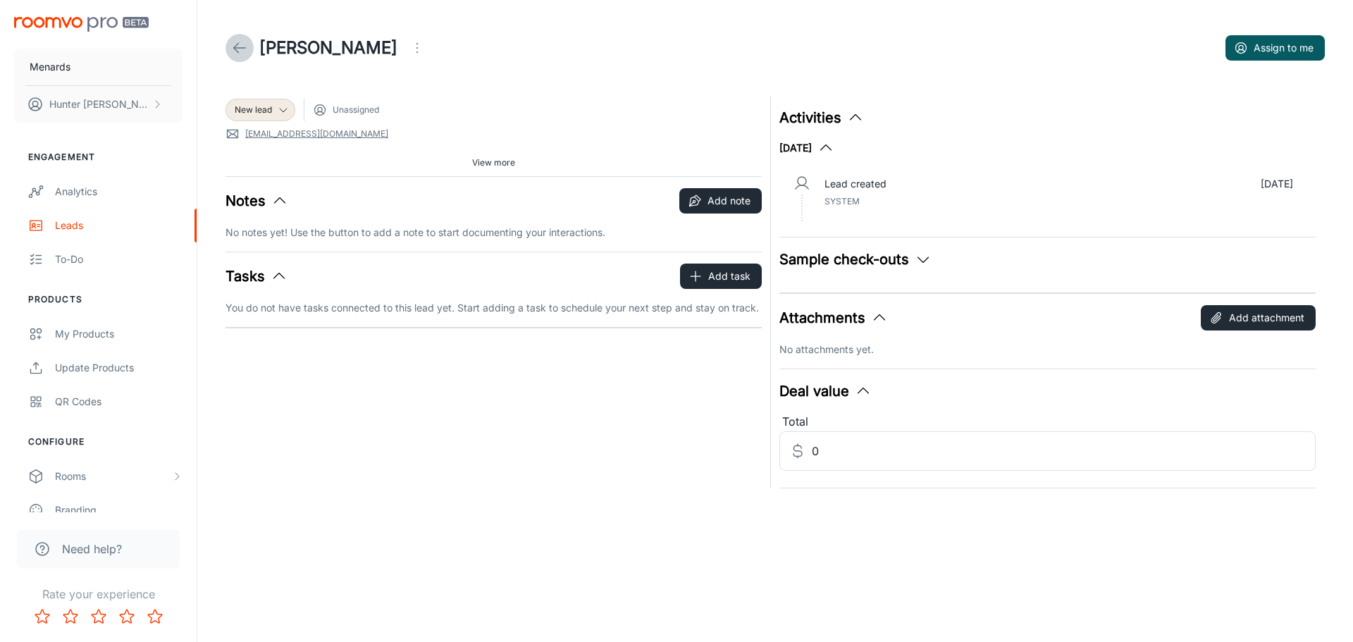
click at [237, 49] on icon at bounding box center [239, 47] width 17 height 17
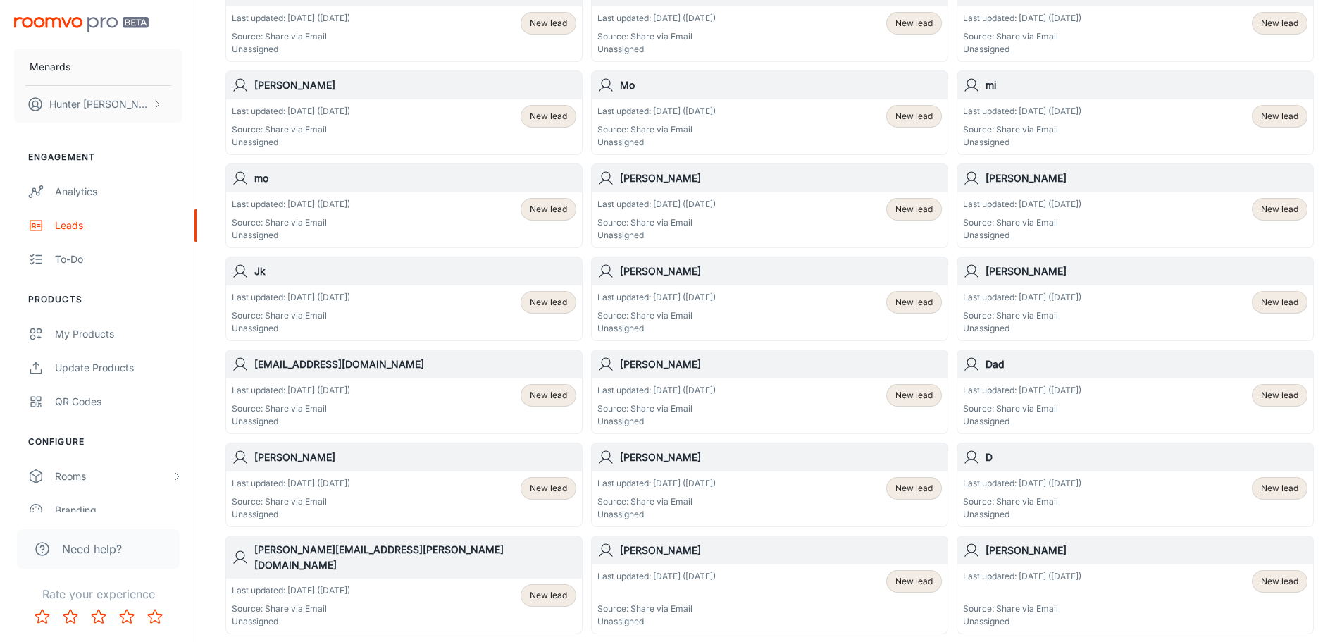
scroll to position [352, 0]
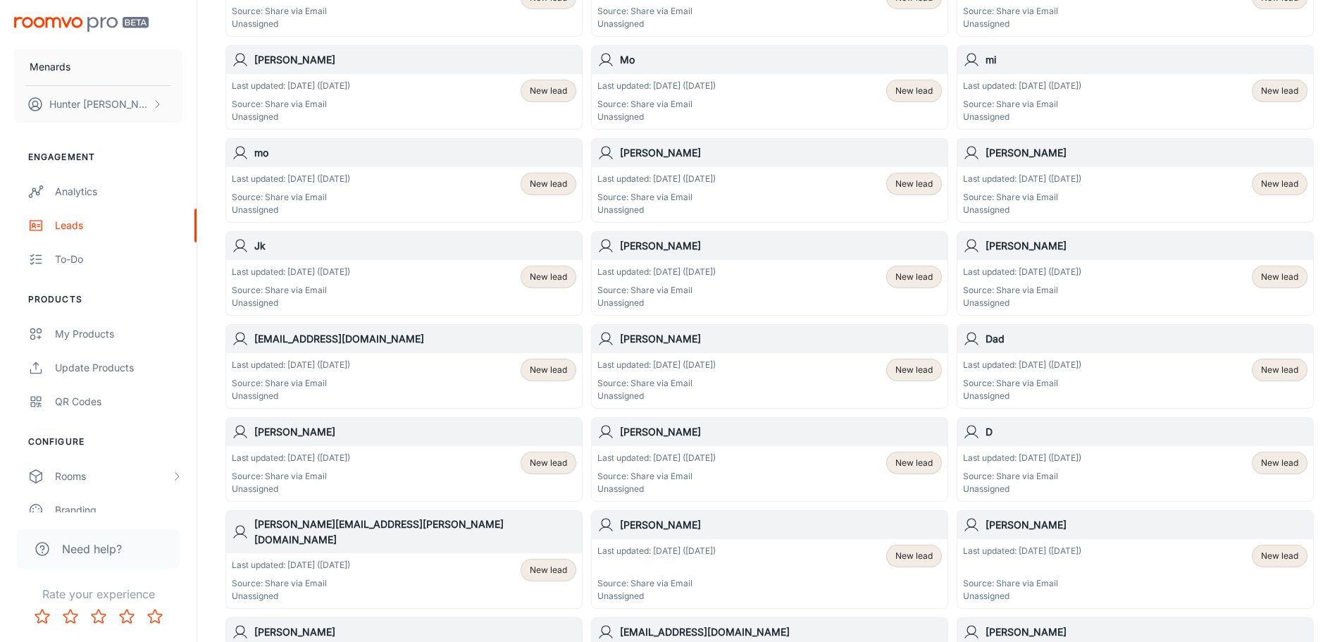
click at [350, 474] on p "Source: Share via Email" at bounding box center [291, 476] width 118 height 13
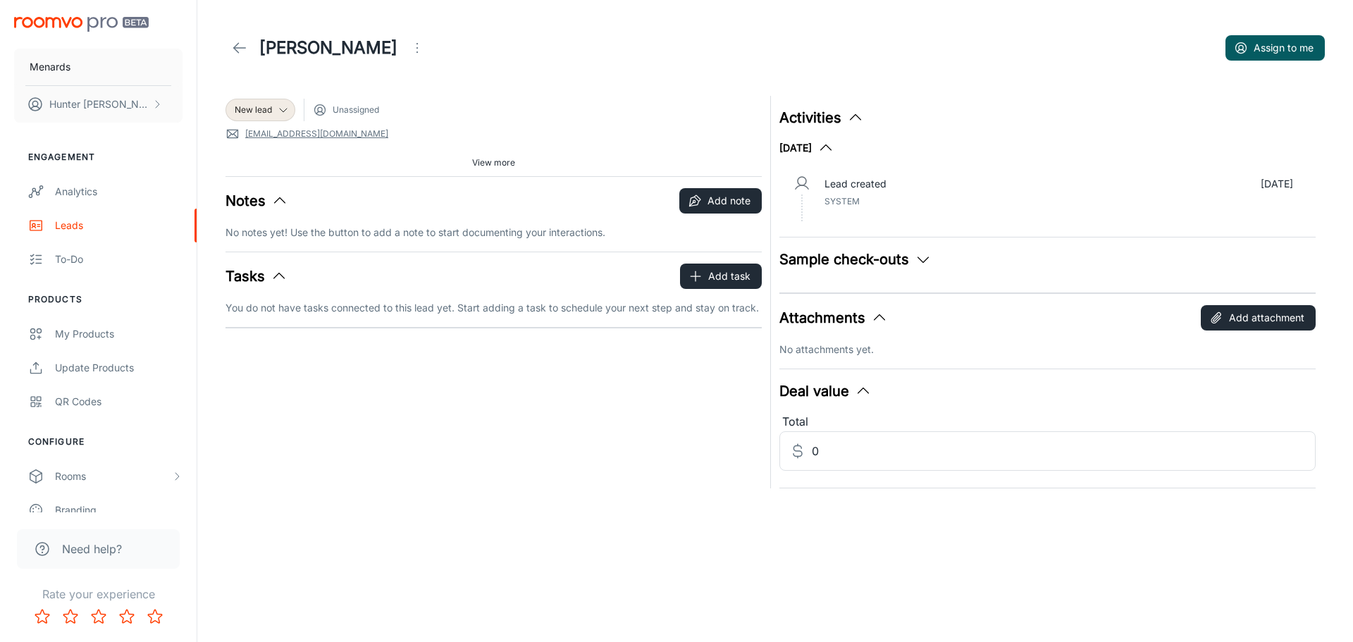
click at [241, 44] on icon at bounding box center [239, 47] width 17 height 17
